Goal: Find specific page/section: Find specific page/section

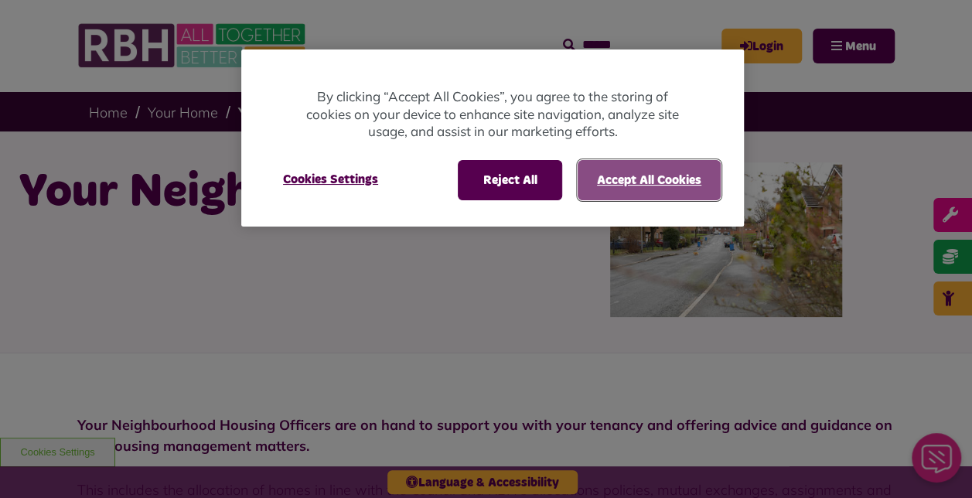
click at [628, 184] on button "Accept All Cookies" at bounding box center [648, 180] width 143 height 40
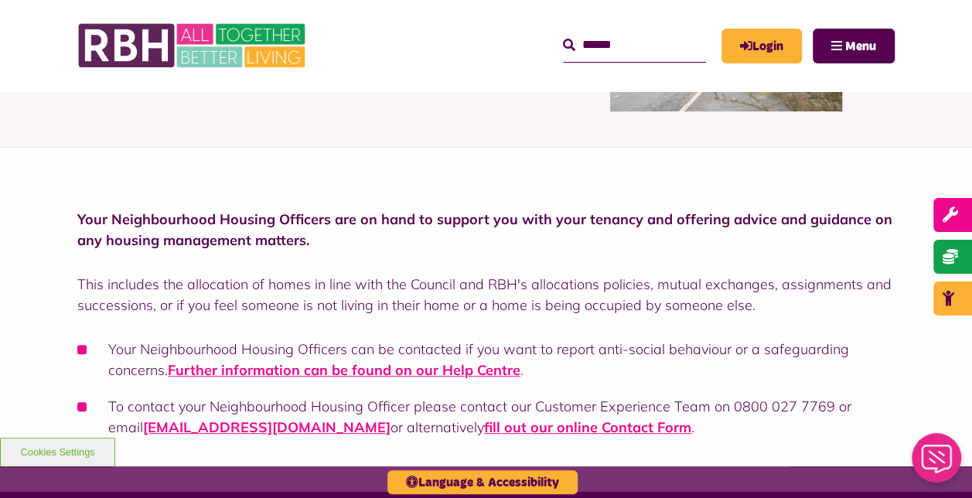
scroll to position [267, 0]
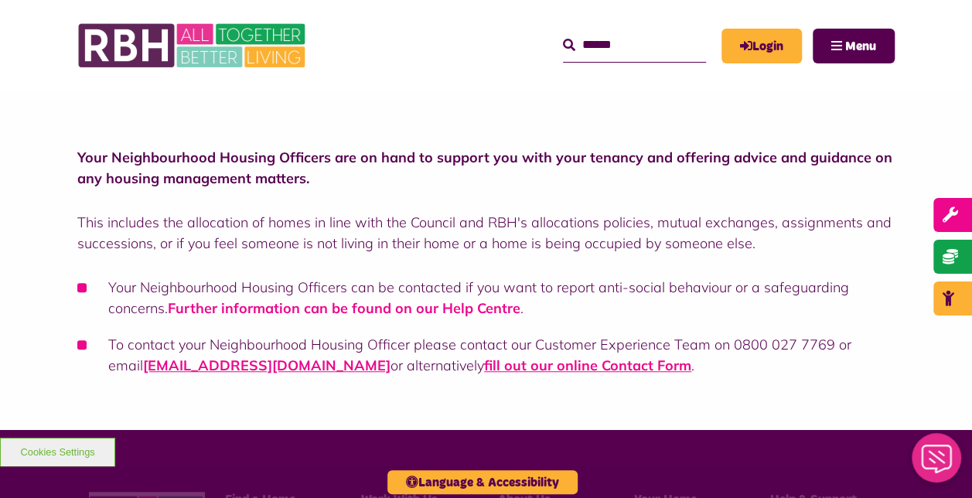
click at [386, 308] on link "Further information can be found on our Help Centre" at bounding box center [344, 308] width 352 height 18
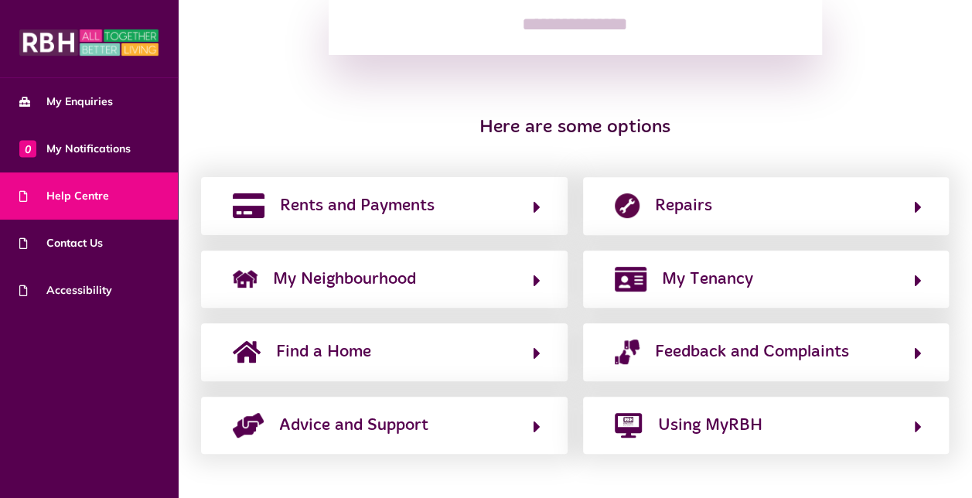
scroll to position [260, 0]
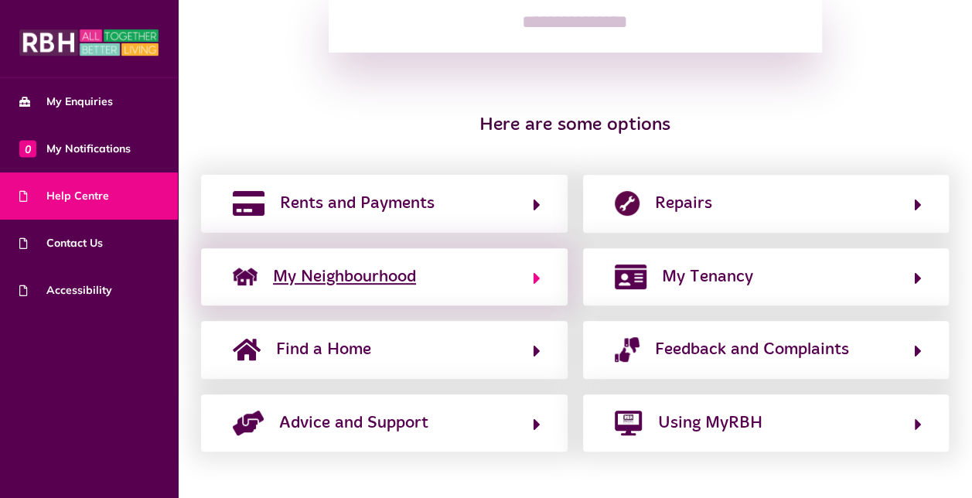
click at [405, 280] on span "My Neighbourhood" at bounding box center [344, 276] width 143 height 25
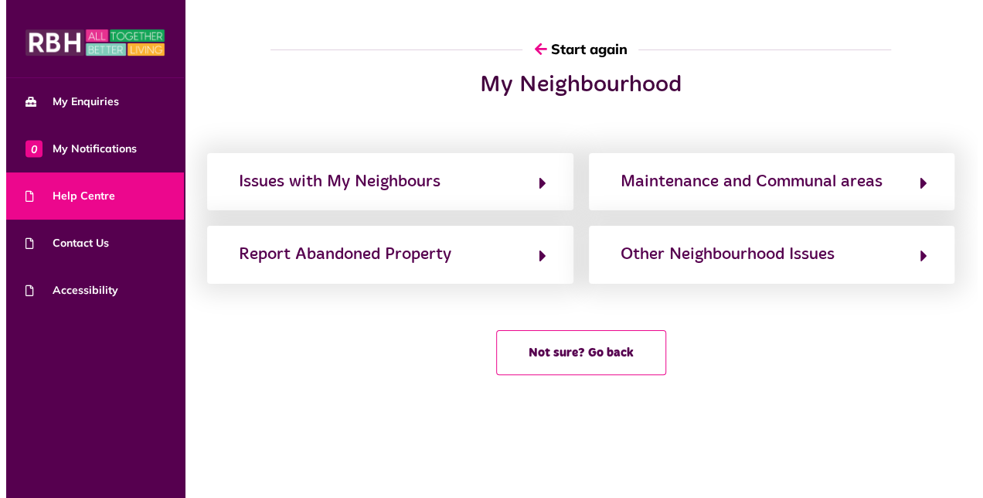
scroll to position [0, 0]
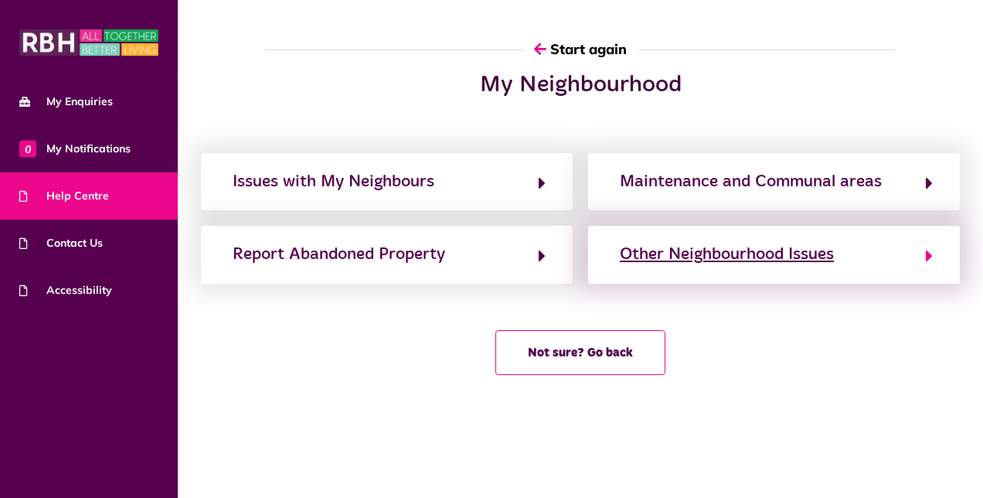
click at [732, 257] on div "Other Neighbourhood Issues" at bounding box center [727, 254] width 214 height 25
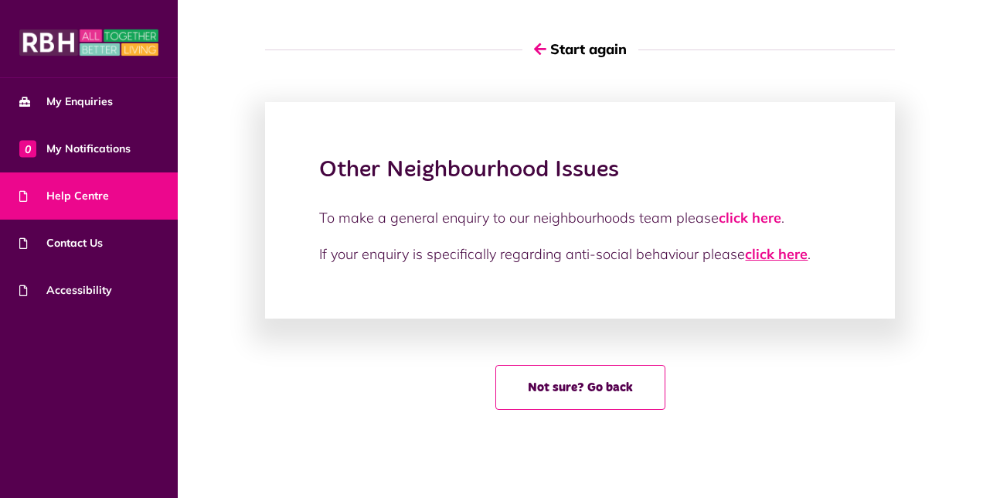
click at [773, 250] on link "click here" at bounding box center [776, 254] width 63 height 18
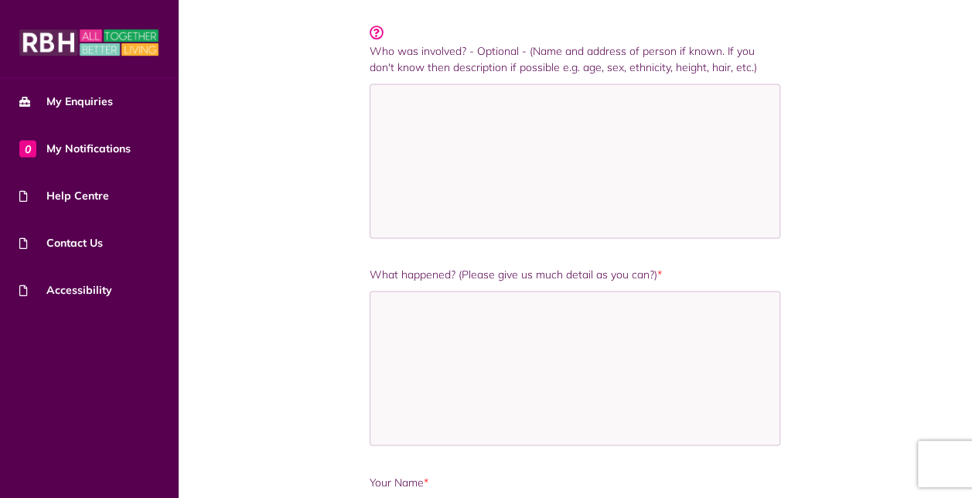
scroll to position [1092, 0]
